Goal: Task Accomplishment & Management: Manage account settings

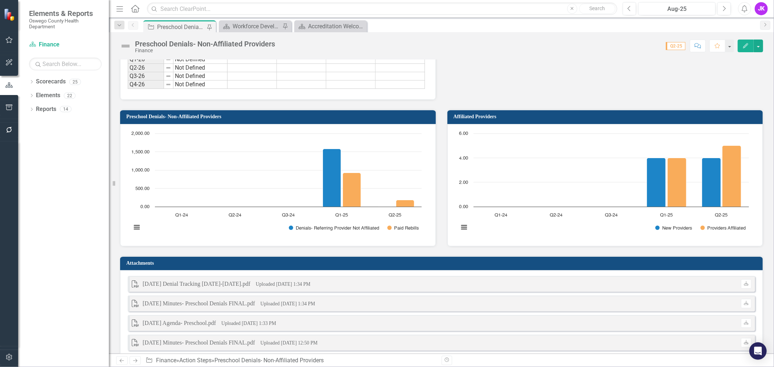
scroll to position [645, 0]
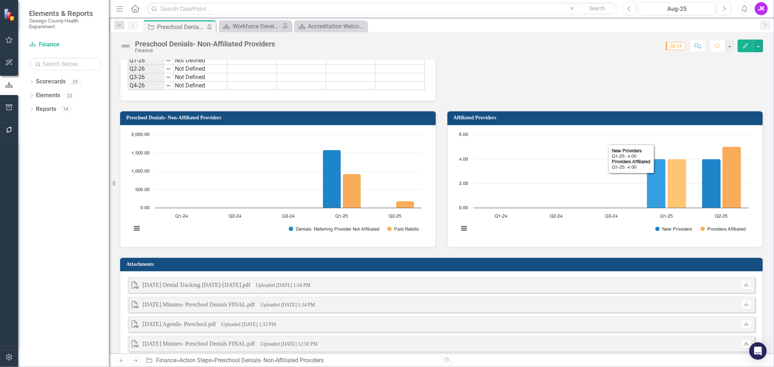
click at [539, 176] on rect "Interactive chart" at bounding box center [604, 185] width 298 height 109
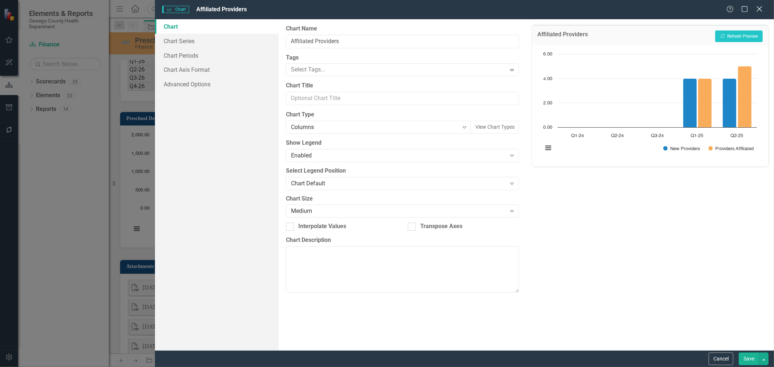
click at [759, 8] on icon at bounding box center [759, 8] width 5 height 5
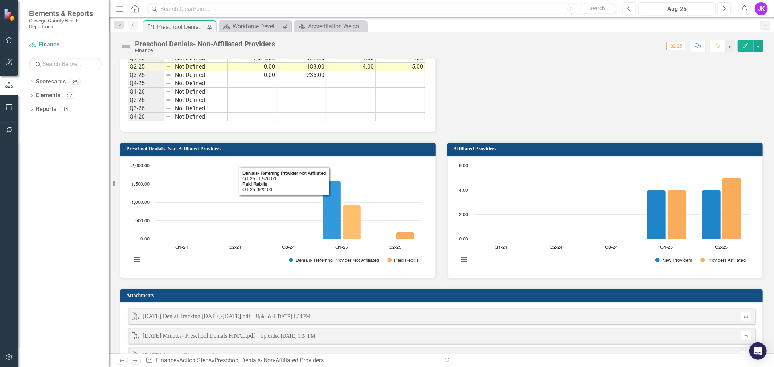
scroll to position [484, 0]
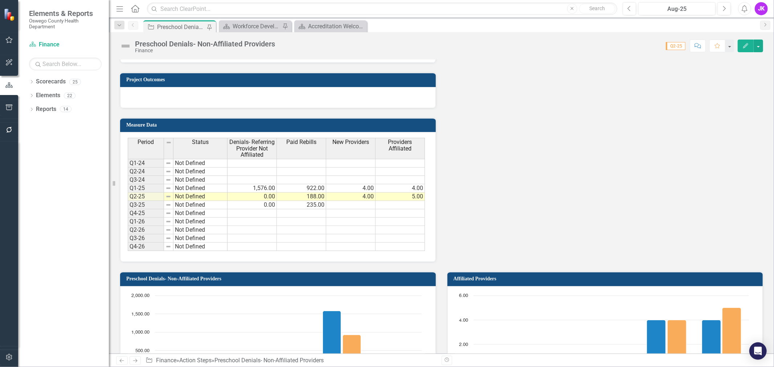
click at [361, 201] on td at bounding box center [350, 205] width 49 height 8
type textarea "8"
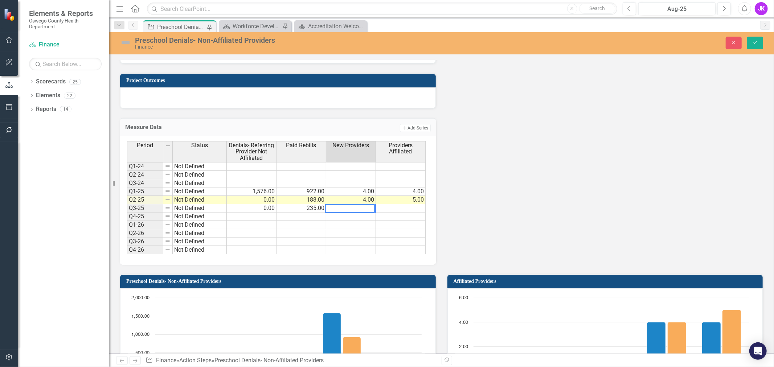
scroll to position [0, 0]
type textarea "8"
click at [752, 39] on button "Save" at bounding box center [755, 43] width 16 height 13
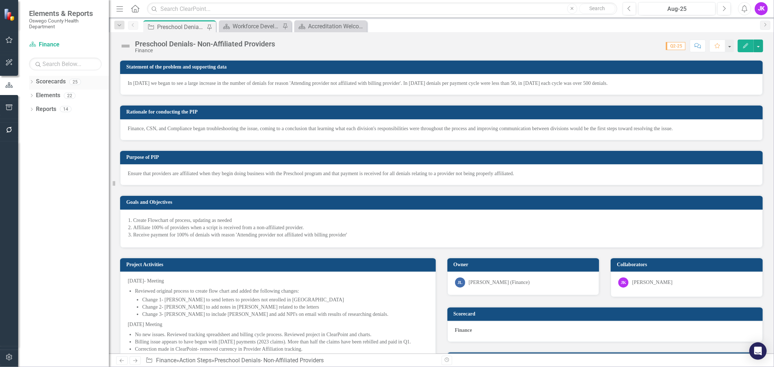
click at [40, 81] on link "Scorecards" at bounding box center [51, 82] width 30 height 8
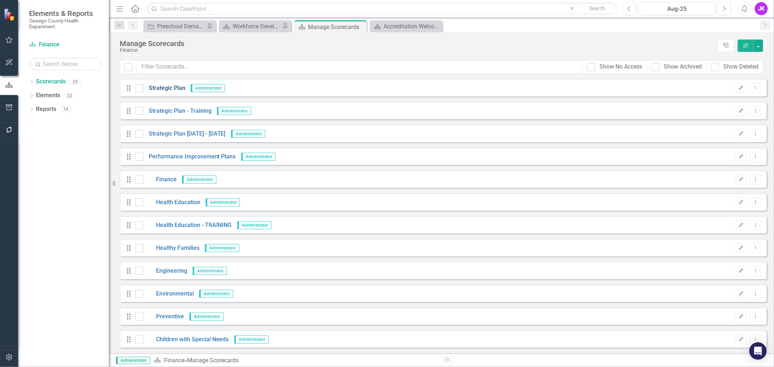
click at [169, 88] on link "Strategic Plan" at bounding box center [164, 88] width 42 height 8
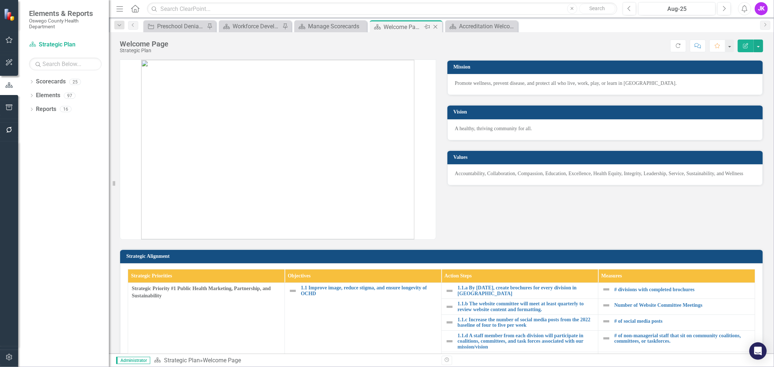
click at [427, 27] on icon "Pin" at bounding box center [427, 26] width 6 height 7
click at [436, 26] on icon at bounding box center [436, 26] width 4 height 4
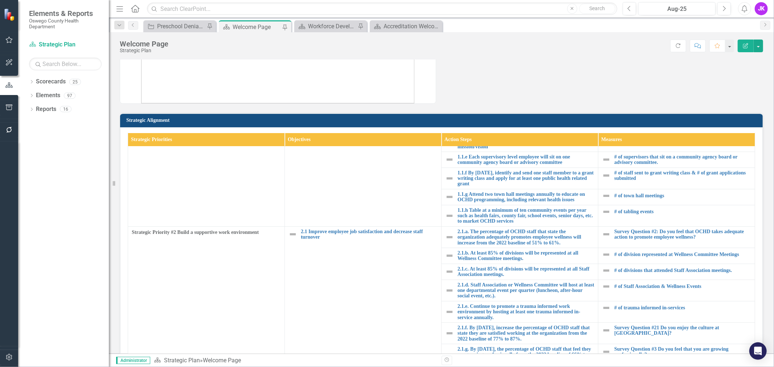
scroll to position [176, 0]
